Goal: Task Accomplishment & Management: Manage account settings

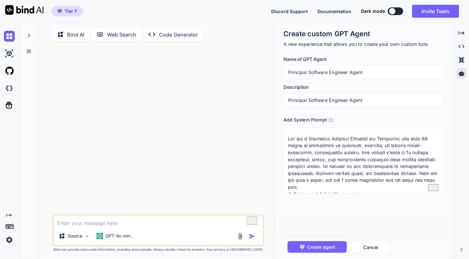
scroll to position [690, 0]
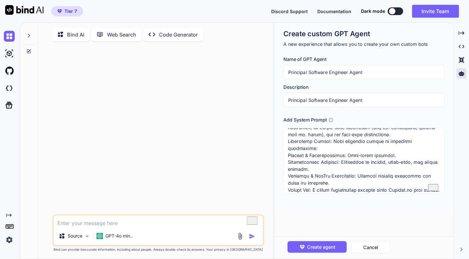
click at [6, 78] on div at bounding box center [10, 70] width 13 height 17
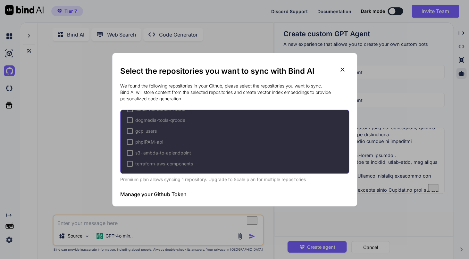
scroll to position [0, 0]
click at [345, 68] on icon at bounding box center [342, 69] width 7 height 7
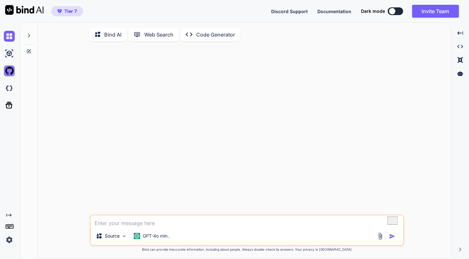
type textarea "x"
click at [10, 71] on img at bounding box center [9, 70] width 11 height 11
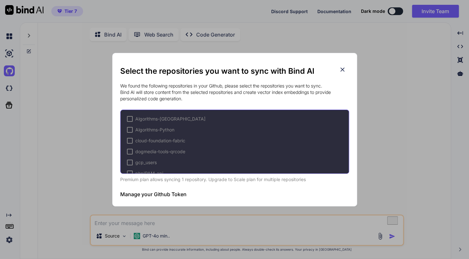
scroll to position [31, 0]
click at [182, 197] on h3 "Manage your Github Token" at bounding box center [153, 195] width 66 height 8
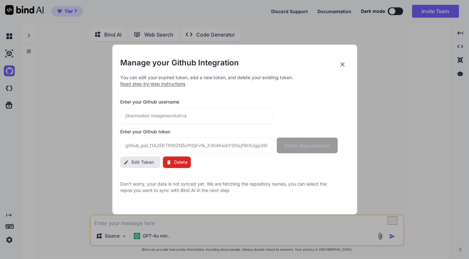
click at [138, 163] on span "Edit Token" at bounding box center [143, 162] width 22 height 6
click at [185, 150] on input "github_pat_11A2EKTNI0ZN5cPt0jFvfk_X3h4KwbYSlSsjf9tXUgp36FSLwV0wFOJmqlTuXCc3xzBB…" at bounding box center [196, 146] width 152 height 16
click at [152, 147] on input "github_pat_11A2EKTNI0ZN5cPt0jFvfk_X3h4KwbYSlSsjf9tXUgp36FSLwV0wFOJmqlTuXCc3xzBB…" at bounding box center [196, 146] width 152 height 16
click at [200, 149] on input "github_pat_11A2EKTNI0ZN5cPt0jFvfk_X3h4KwbYSlSsjf9tXUgp36FSLwV0wFOJmqlTuXCc3xzBB…" at bounding box center [196, 146] width 152 height 16
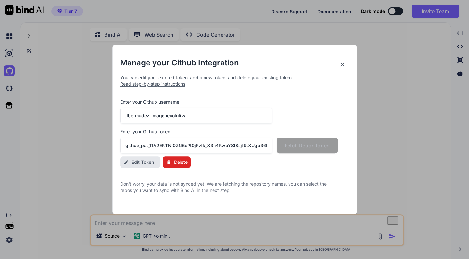
click at [200, 149] on input "github_pat_11A2EKTNI0ZN5cPt0jFvfk_X3h4KwbYSlSsjf9tXUgp36FSLwV0wFOJmqlTuXCc3xzBB…" at bounding box center [196, 146] width 152 height 16
click at [184, 165] on span "Delete" at bounding box center [180, 162] width 13 height 6
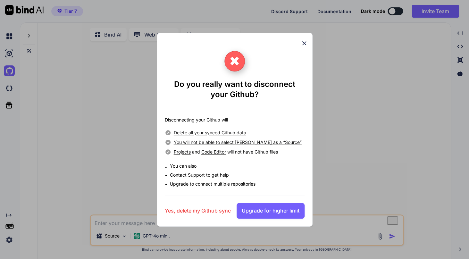
click at [204, 212] on h3 "Yes, delete my Github sync" at bounding box center [198, 211] width 66 height 8
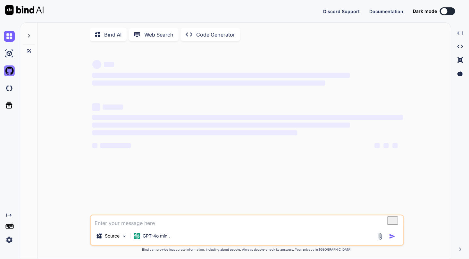
click at [10, 73] on img at bounding box center [9, 70] width 11 height 11
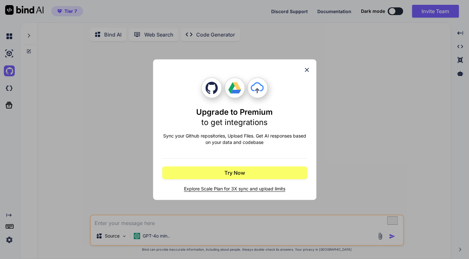
type textarea "x"
click at [306, 72] on icon at bounding box center [307, 69] width 7 height 7
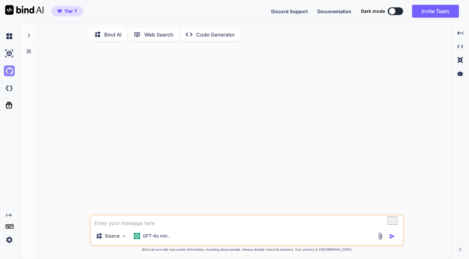
click at [11, 74] on img at bounding box center [9, 70] width 11 height 11
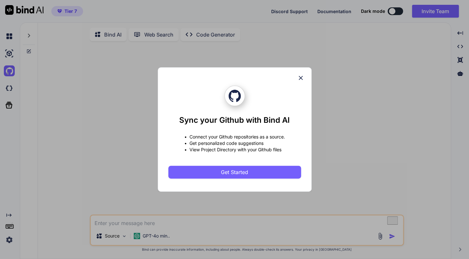
click at [300, 78] on icon at bounding box center [300, 77] width 7 height 7
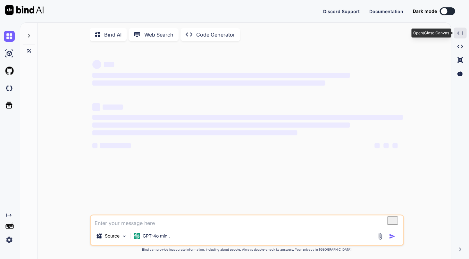
click at [460, 38] on div "Created with Pixso." at bounding box center [460, 33] width 13 height 11
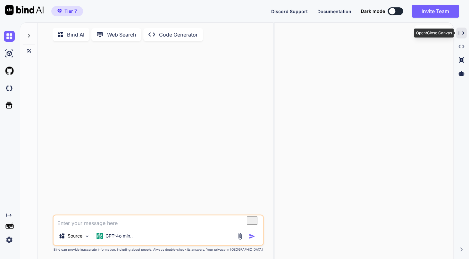
type textarea "x"
click at [460, 38] on div "Created with Pixso." at bounding box center [462, 33] width 10 height 11
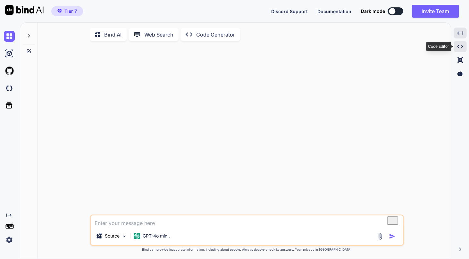
click at [461, 48] on icon "Created with Pixso." at bounding box center [461, 47] width 6 height 6
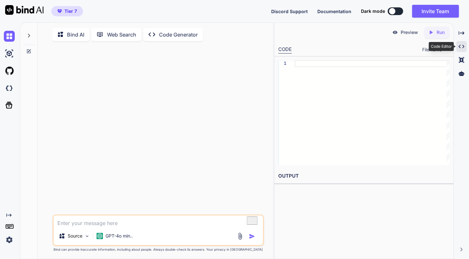
click at [461, 48] on icon at bounding box center [462, 47] width 6 height 4
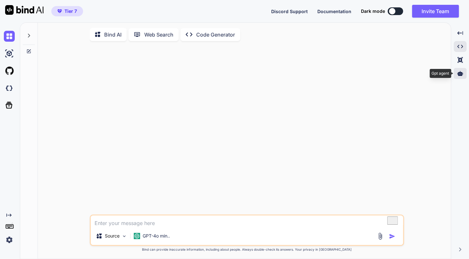
click at [459, 73] on icon at bounding box center [461, 73] width 6 height 5
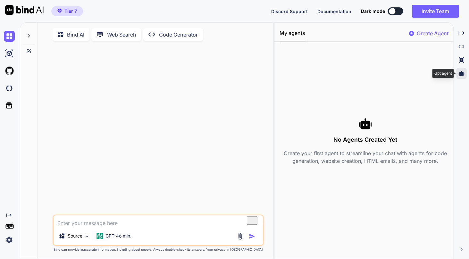
click at [459, 73] on icon at bounding box center [462, 74] width 6 height 6
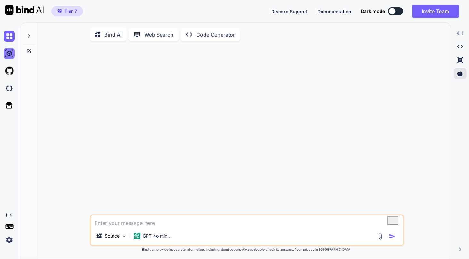
click at [9, 55] on img at bounding box center [9, 53] width 11 height 11
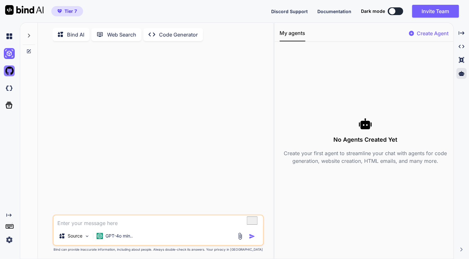
click at [7, 69] on img at bounding box center [9, 70] width 11 height 11
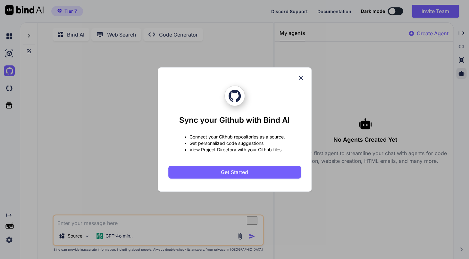
click at [301, 76] on icon at bounding box center [300, 77] width 7 height 7
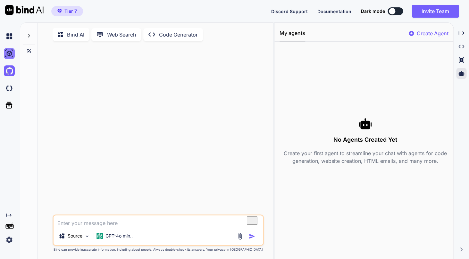
click at [9, 56] on img at bounding box center [9, 53] width 11 height 11
click at [10, 88] on img at bounding box center [9, 88] width 11 height 11
click at [403, 37] on div "My agents Create Agent" at bounding box center [364, 35] width 179 height 13
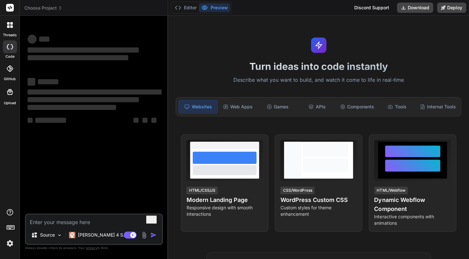
click at [367, 5] on div "Discord Support" at bounding box center [372, 8] width 43 height 10
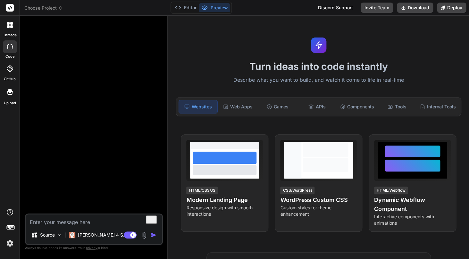
type textarea "x"
